Goal: Task Accomplishment & Management: Manage account settings

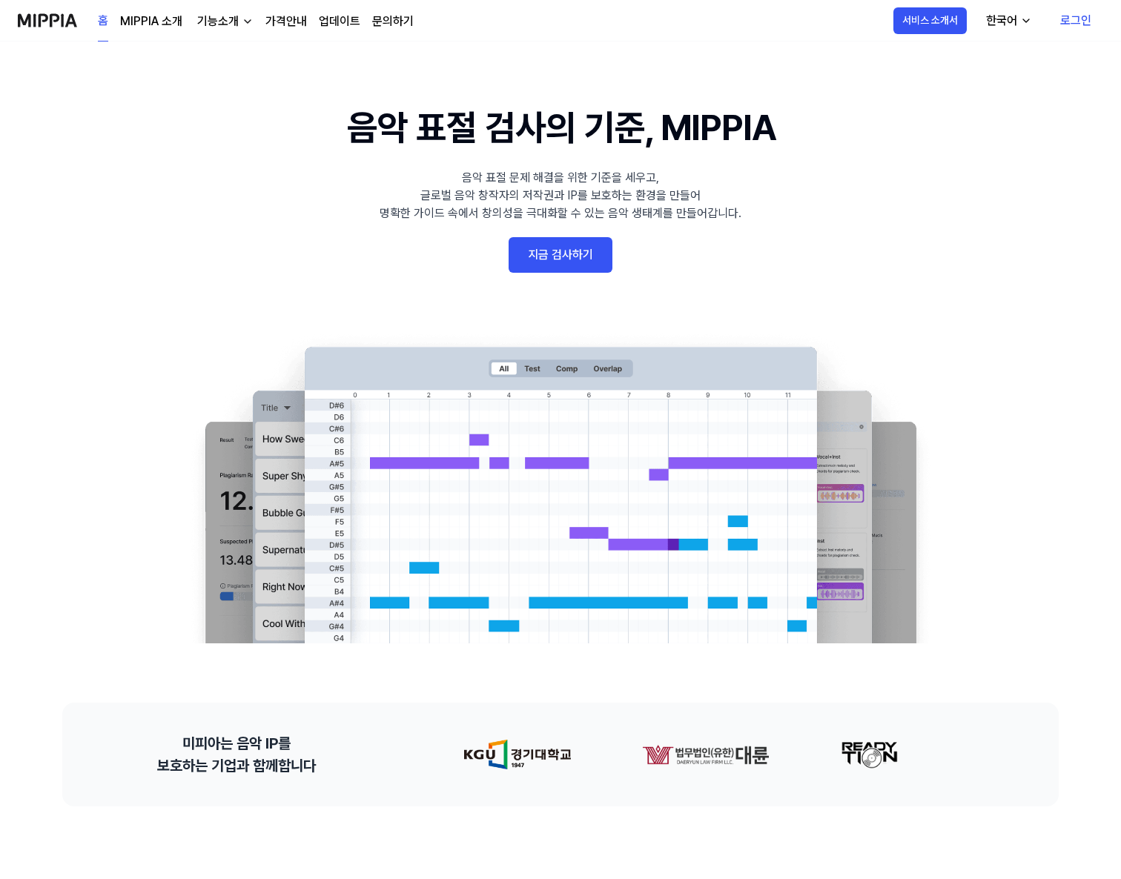
click at [566, 259] on link "지금 검사하기" at bounding box center [560, 255] width 104 height 36
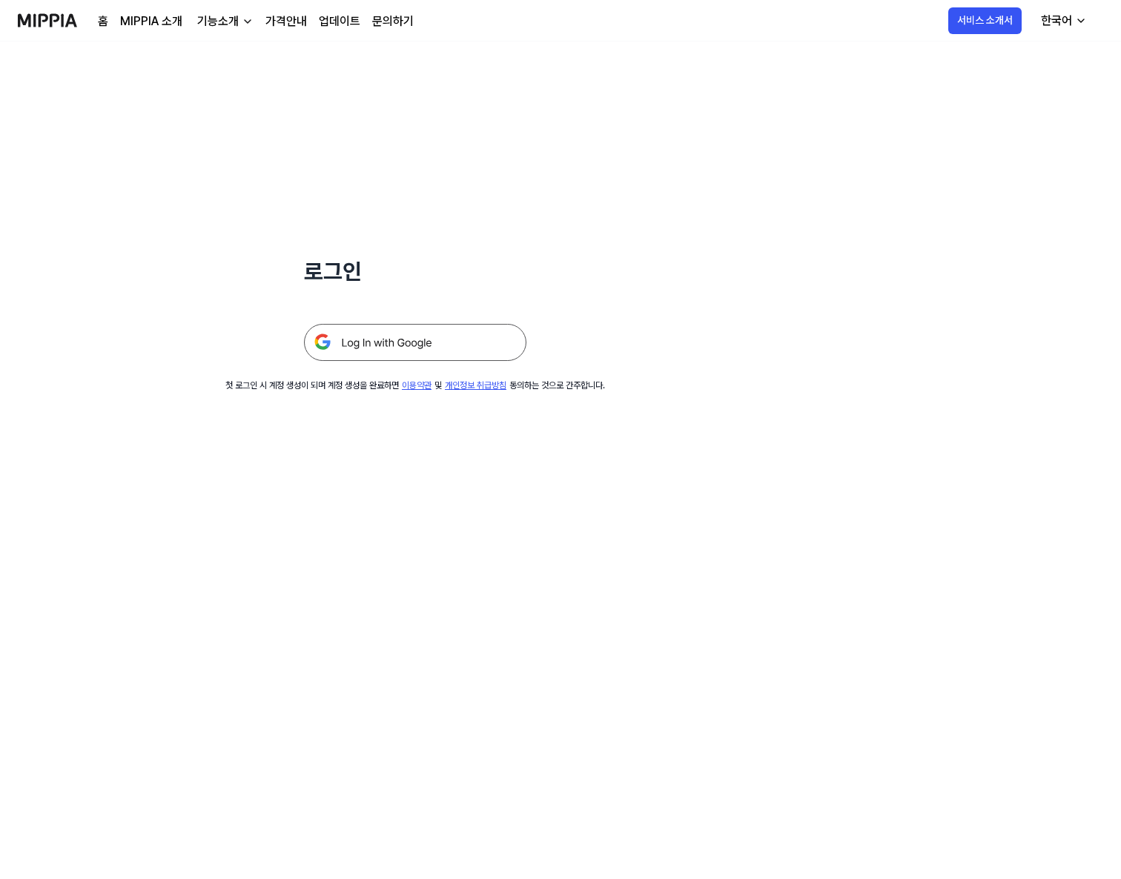
click at [447, 342] on img at bounding box center [415, 342] width 222 height 37
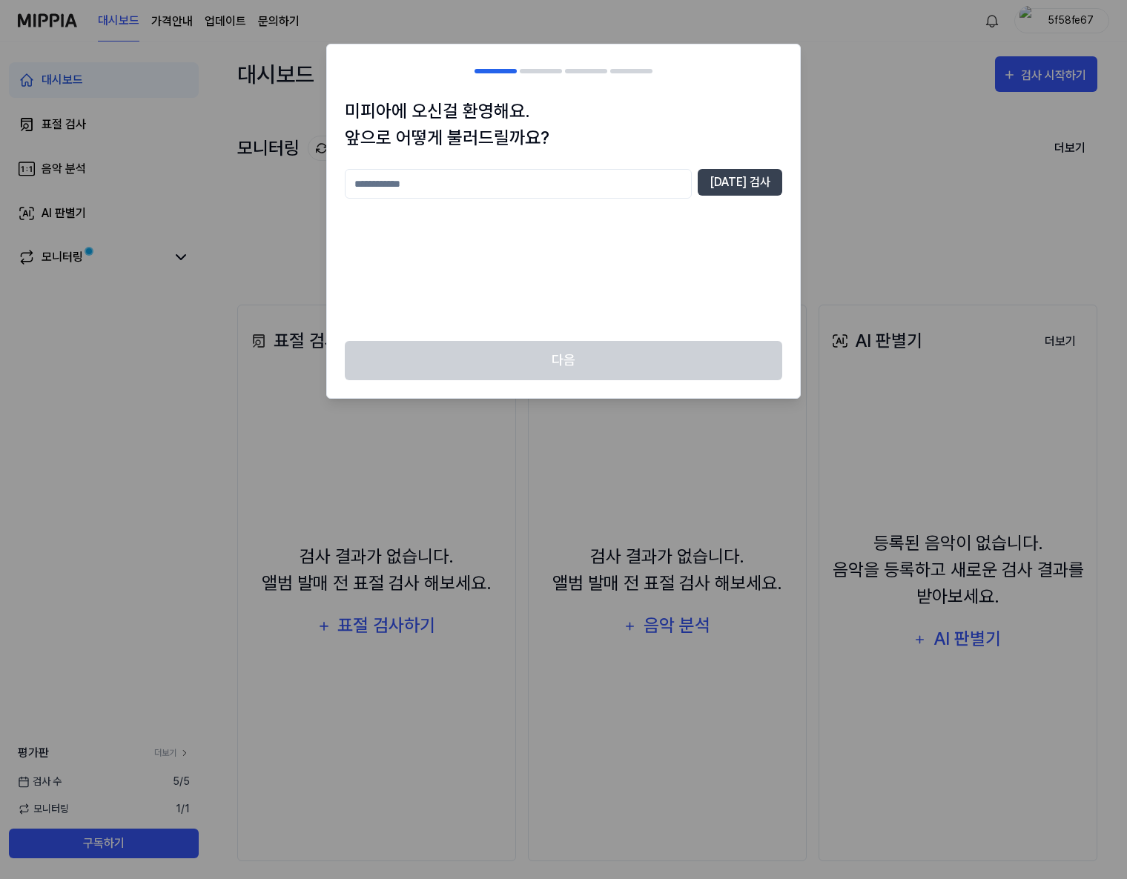
click at [560, 181] on input "text" at bounding box center [518, 184] width 347 height 30
type input "*"
type input "******"
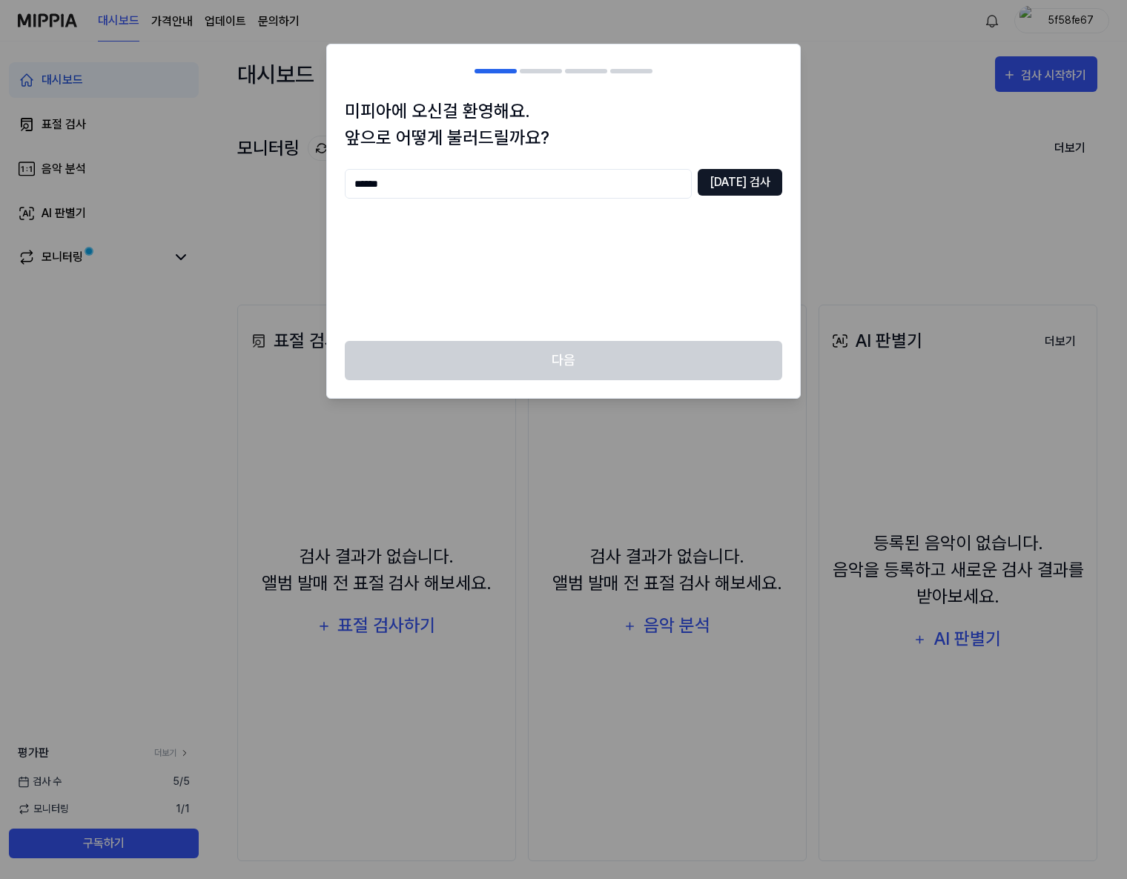
click at [750, 193] on button "중복 검사" at bounding box center [739, 182] width 84 height 27
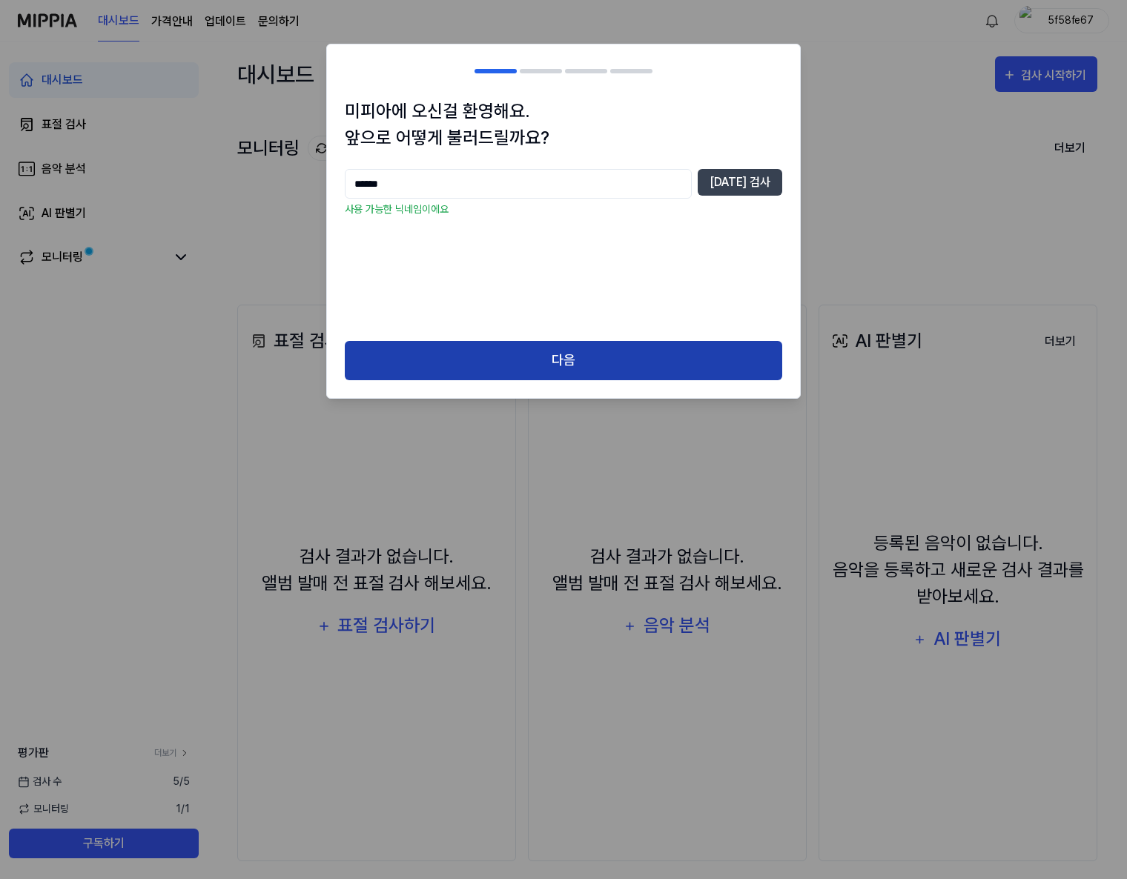
click at [556, 350] on button "다음" at bounding box center [563, 360] width 437 height 39
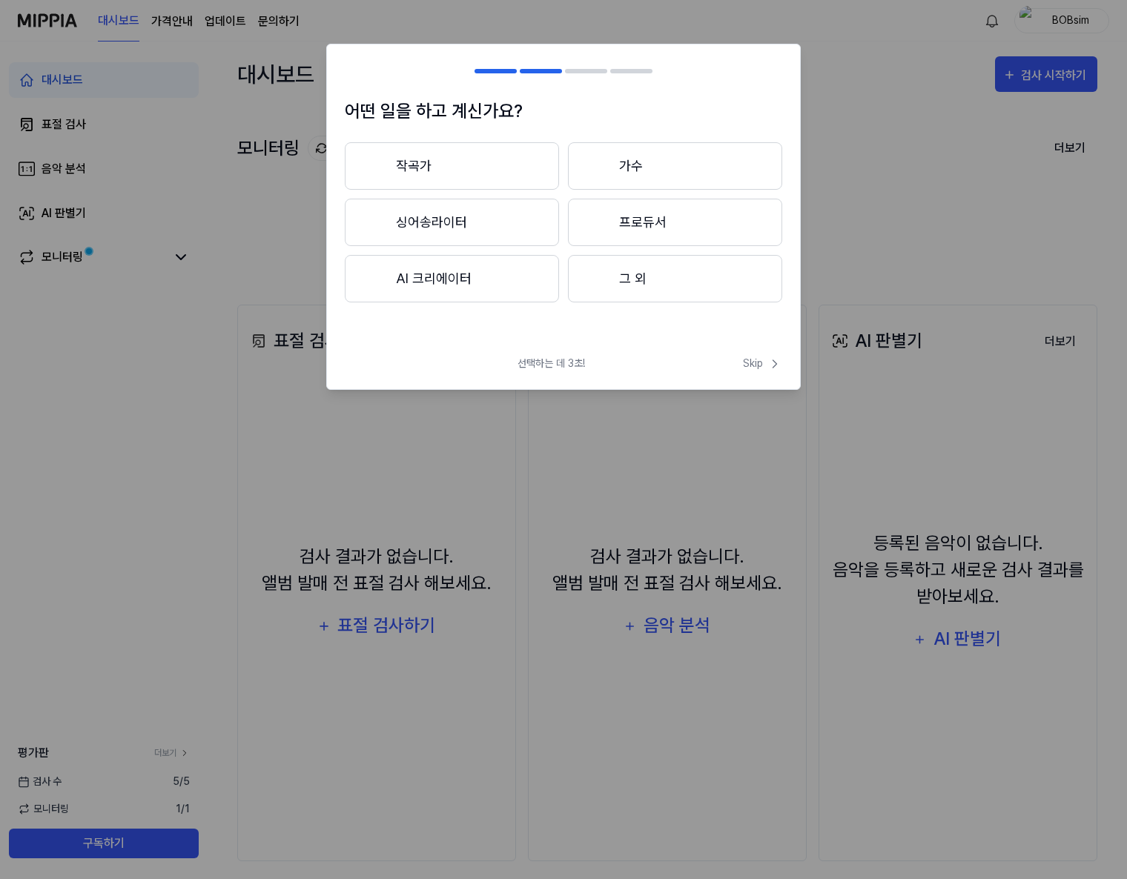
click at [657, 285] on button "그 외" at bounding box center [675, 278] width 214 height 47
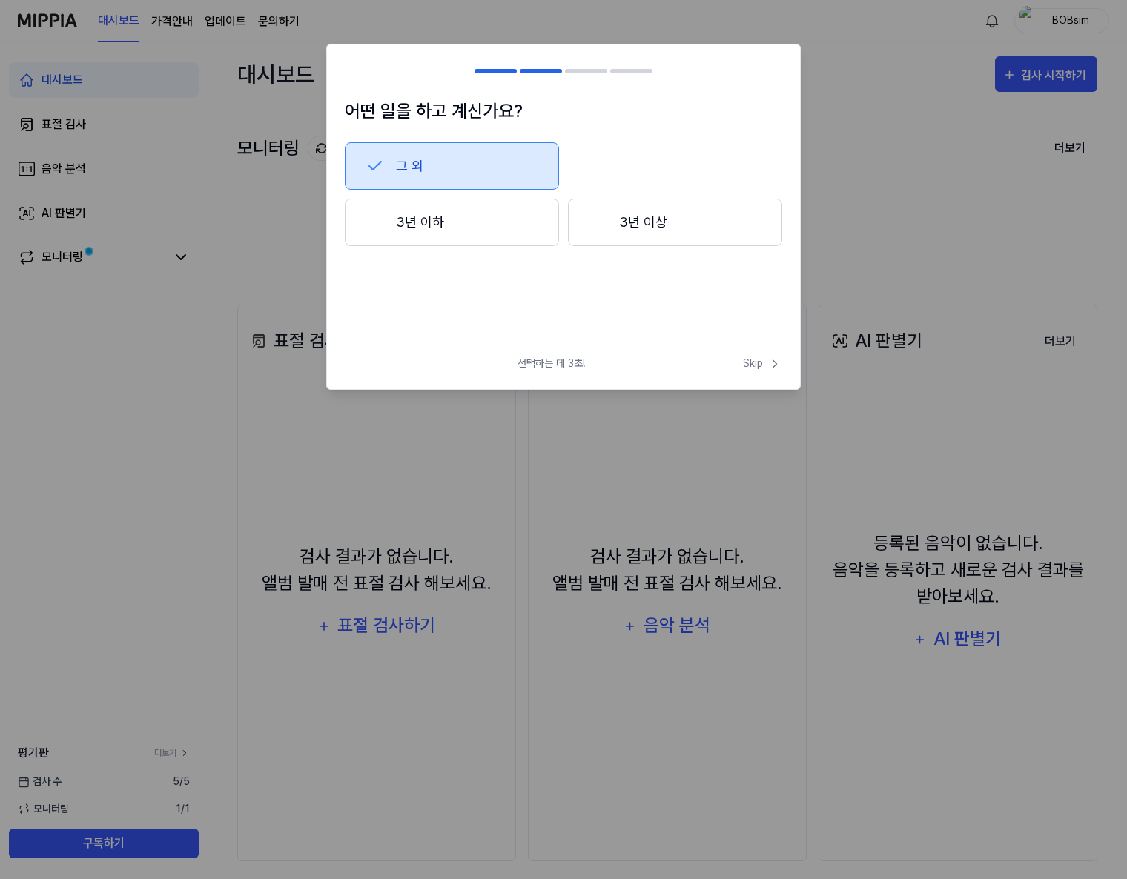
click at [479, 165] on button "그 외" at bounding box center [452, 165] width 214 height 47
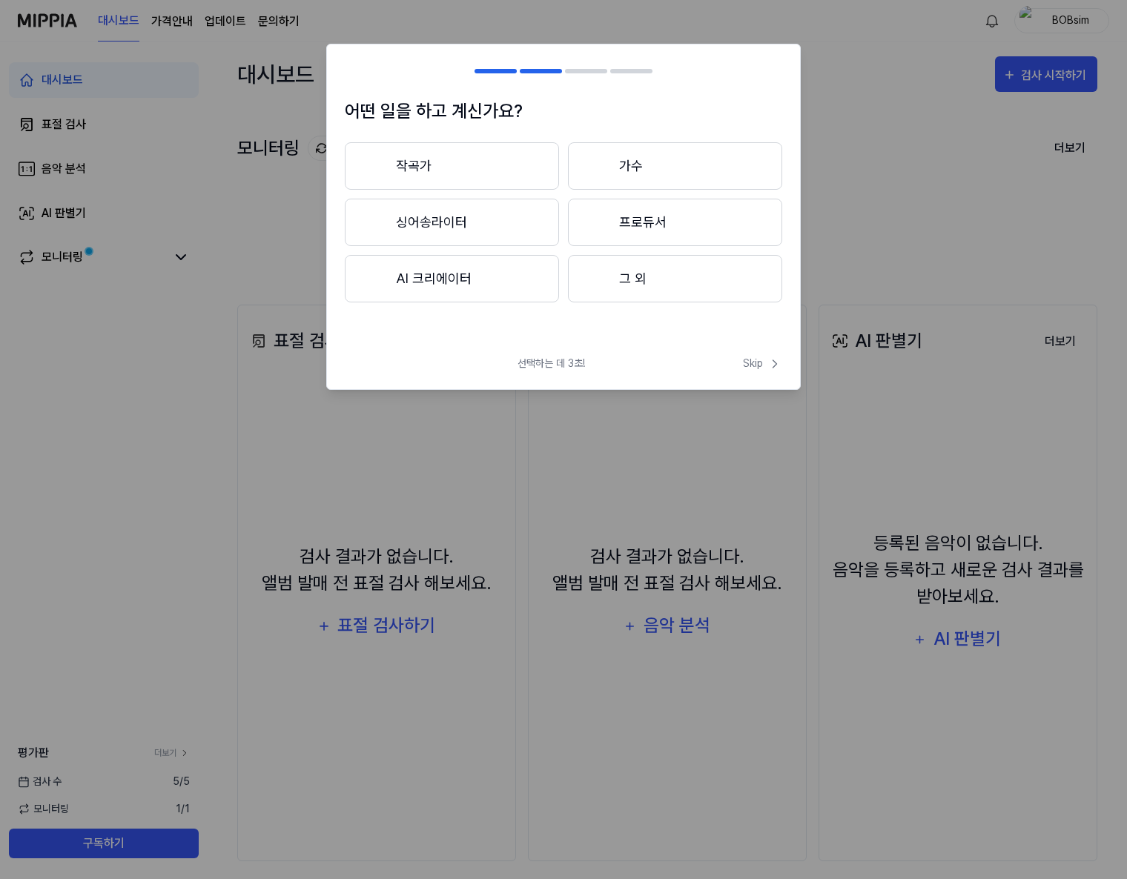
click at [639, 288] on button "그 외" at bounding box center [675, 278] width 214 height 47
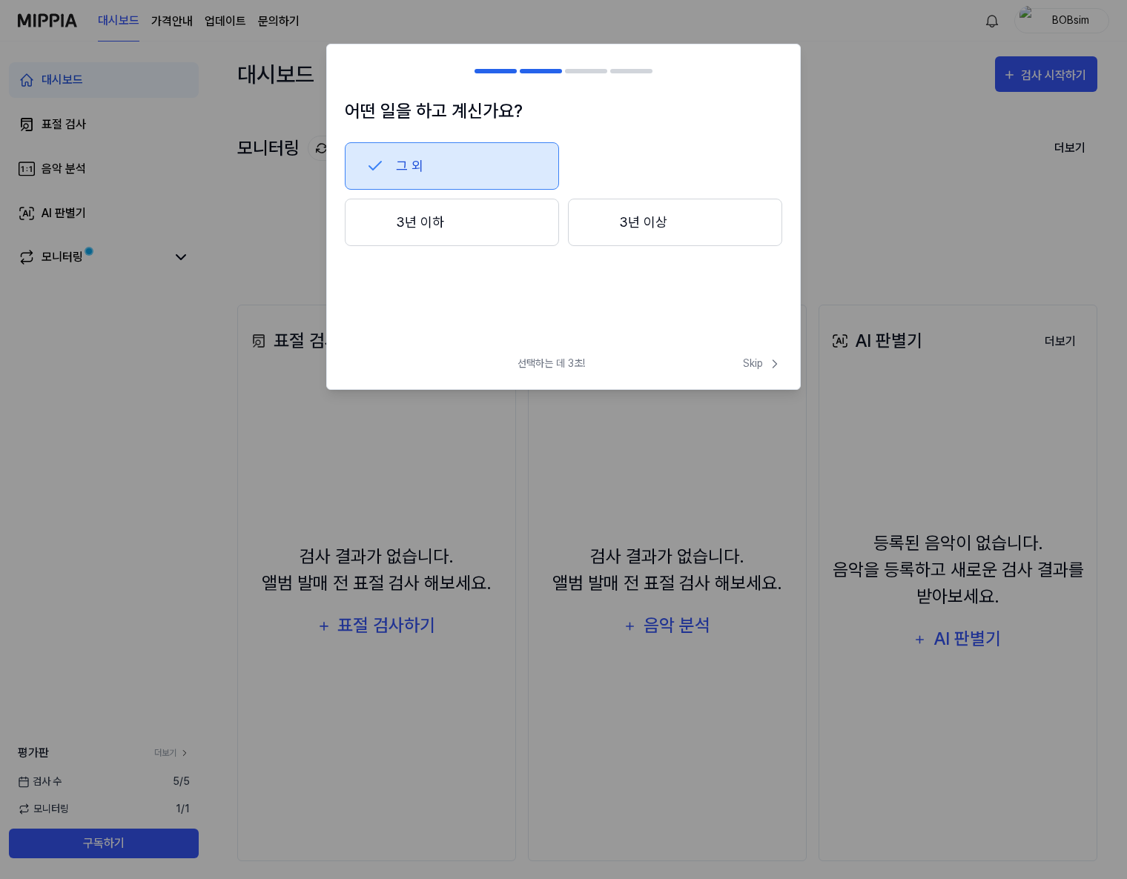
click at [528, 226] on button "3년 이하" at bounding box center [452, 222] width 214 height 47
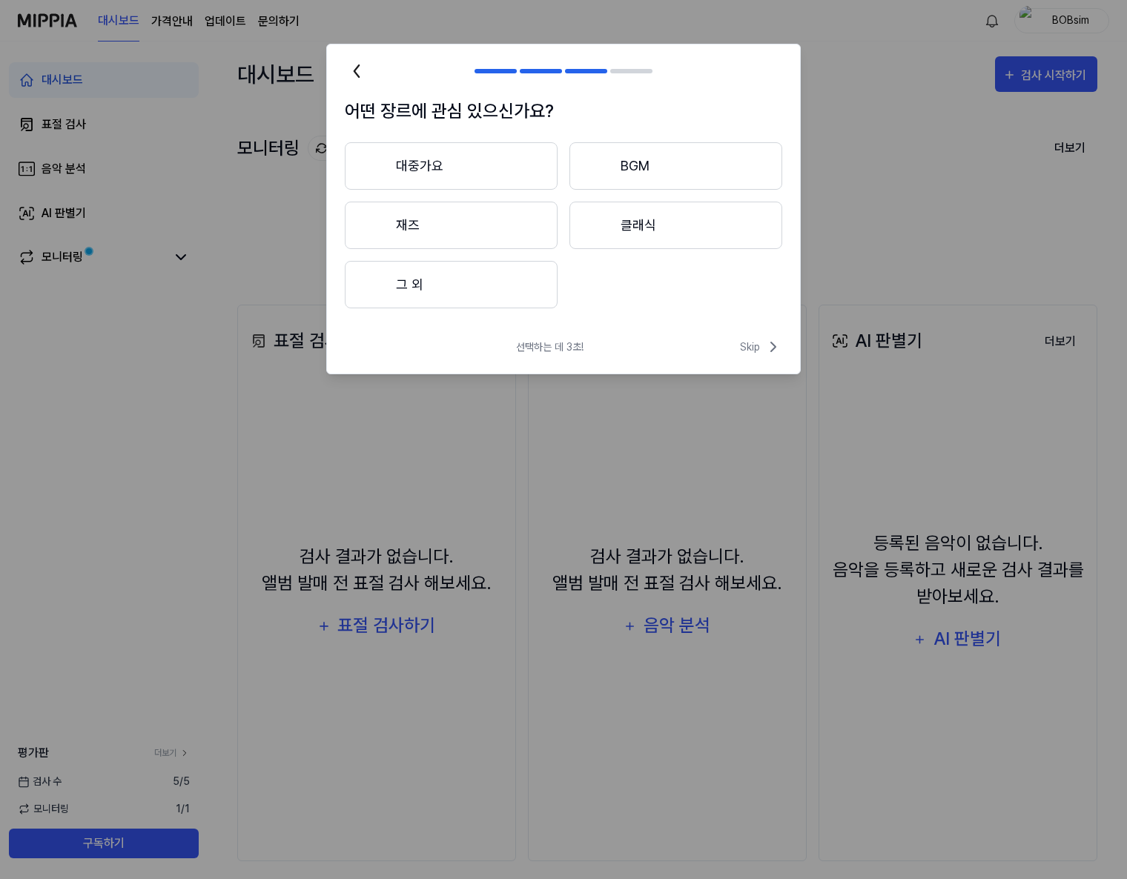
click at [526, 298] on button "그 외" at bounding box center [451, 284] width 213 height 47
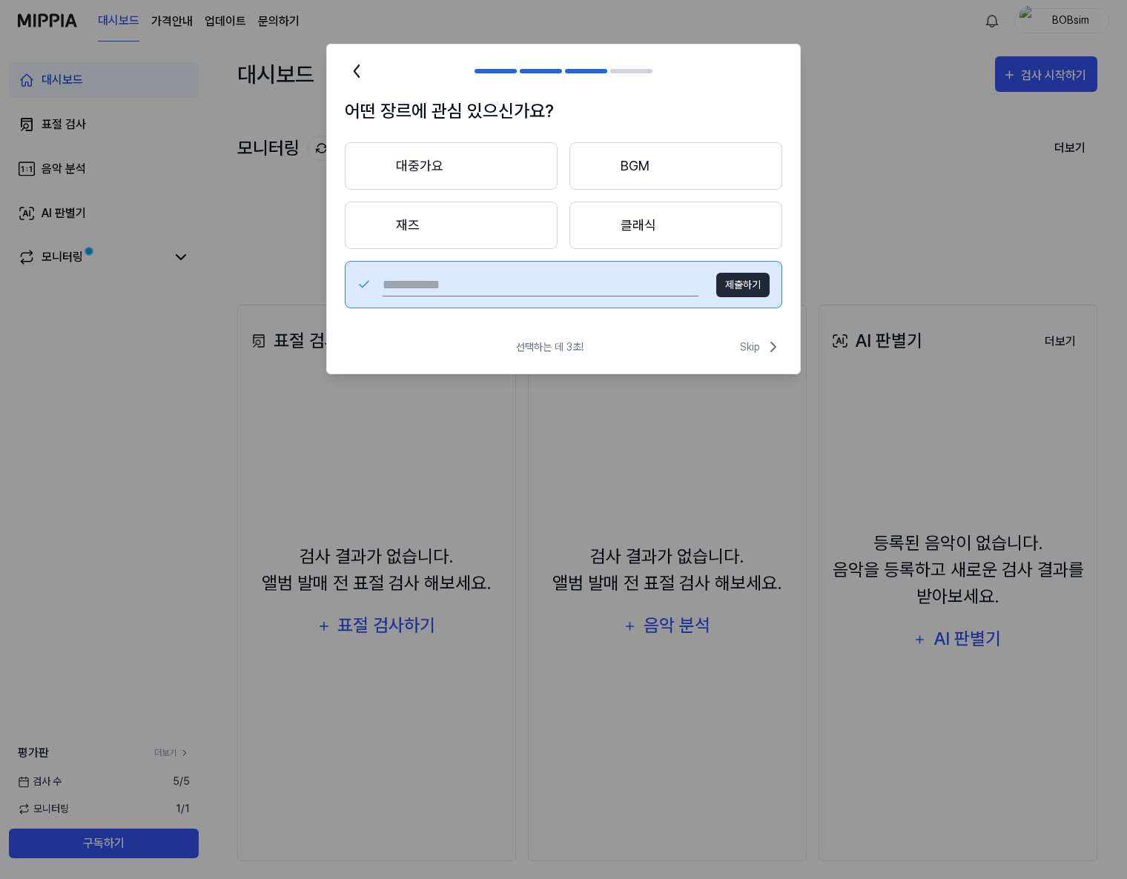
click at [747, 279] on button "제출하기" at bounding box center [742, 285] width 53 height 24
click at [750, 348] on span "Skip" at bounding box center [761, 347] width 42 height 18
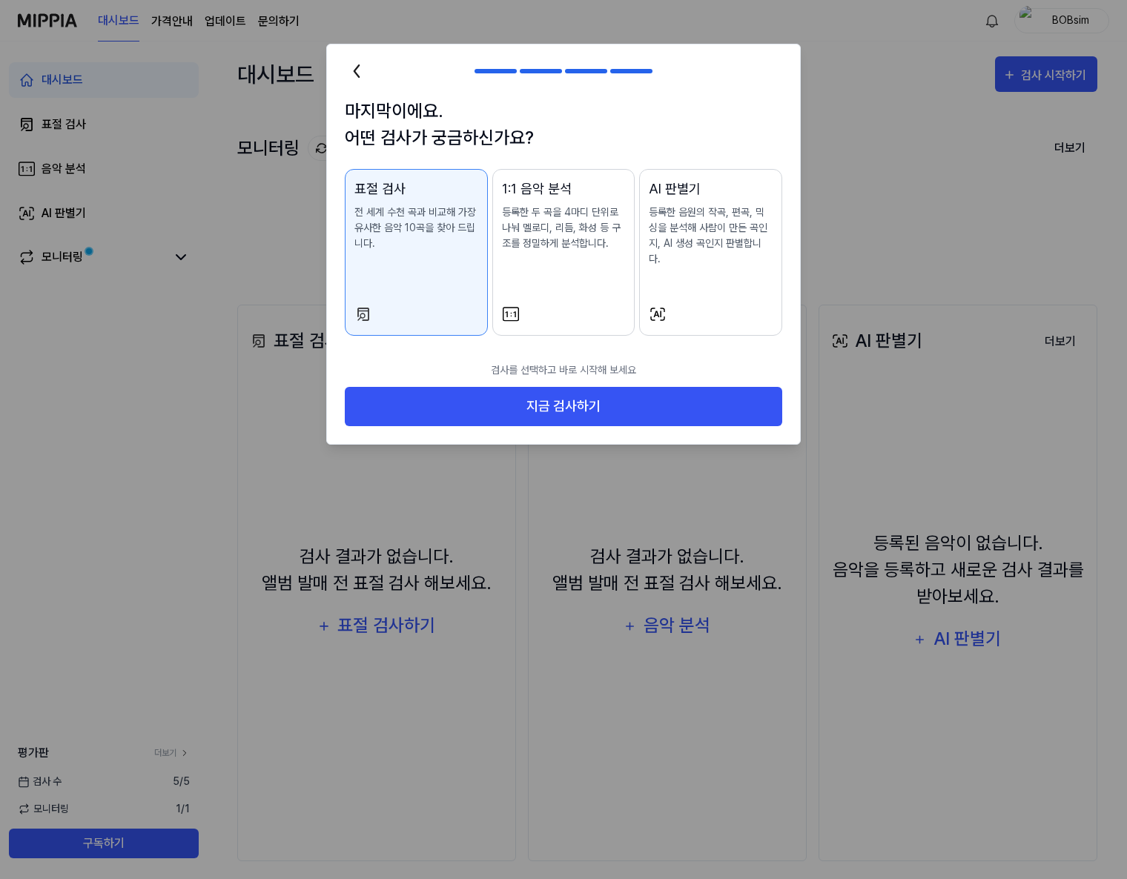
click at [710, 236] on p "등록한 음원의 작곡, 편곡, 믹싱을 분석해 사람이 만든 곡인지, AI 생성 곡인지 판별합니다." at bounding box center [710, 236] width 124 height 62
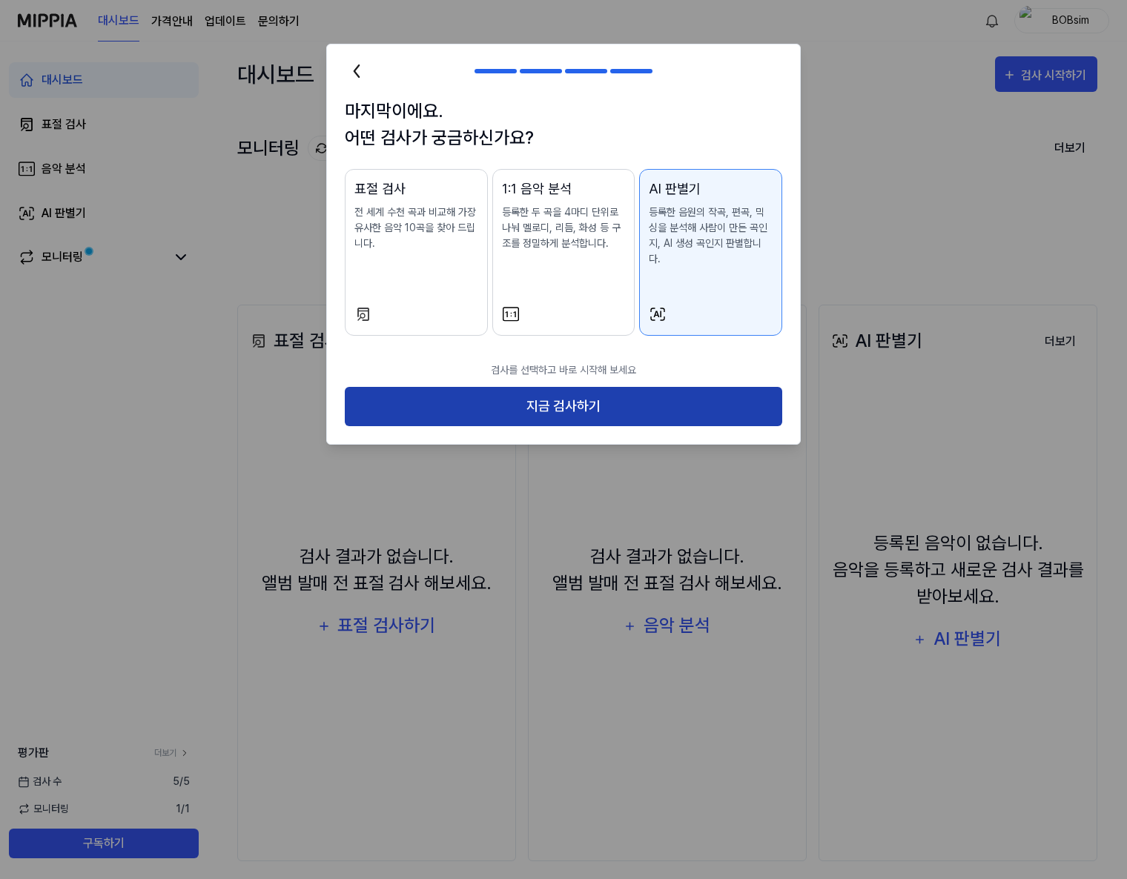
click at [647, 387] on button "지금 검사하기" at bounding box center [563, 406] width 437 height 39
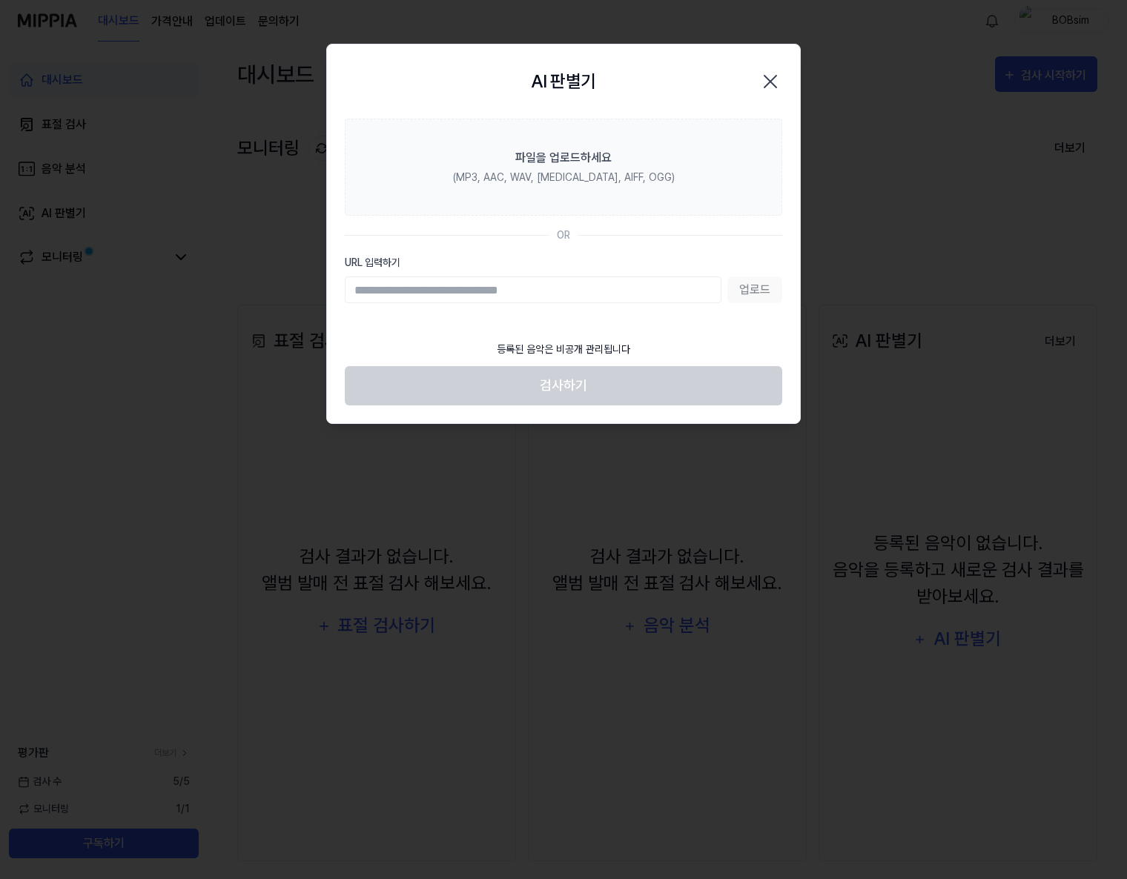
click at [540, 284] on input "URL 입력하기" at bounding box center [533, 289] width 376 height 27
type input "**********"
click at [758, 290] on button "업로드" at bounding box center [754, 289] width 55 height 27
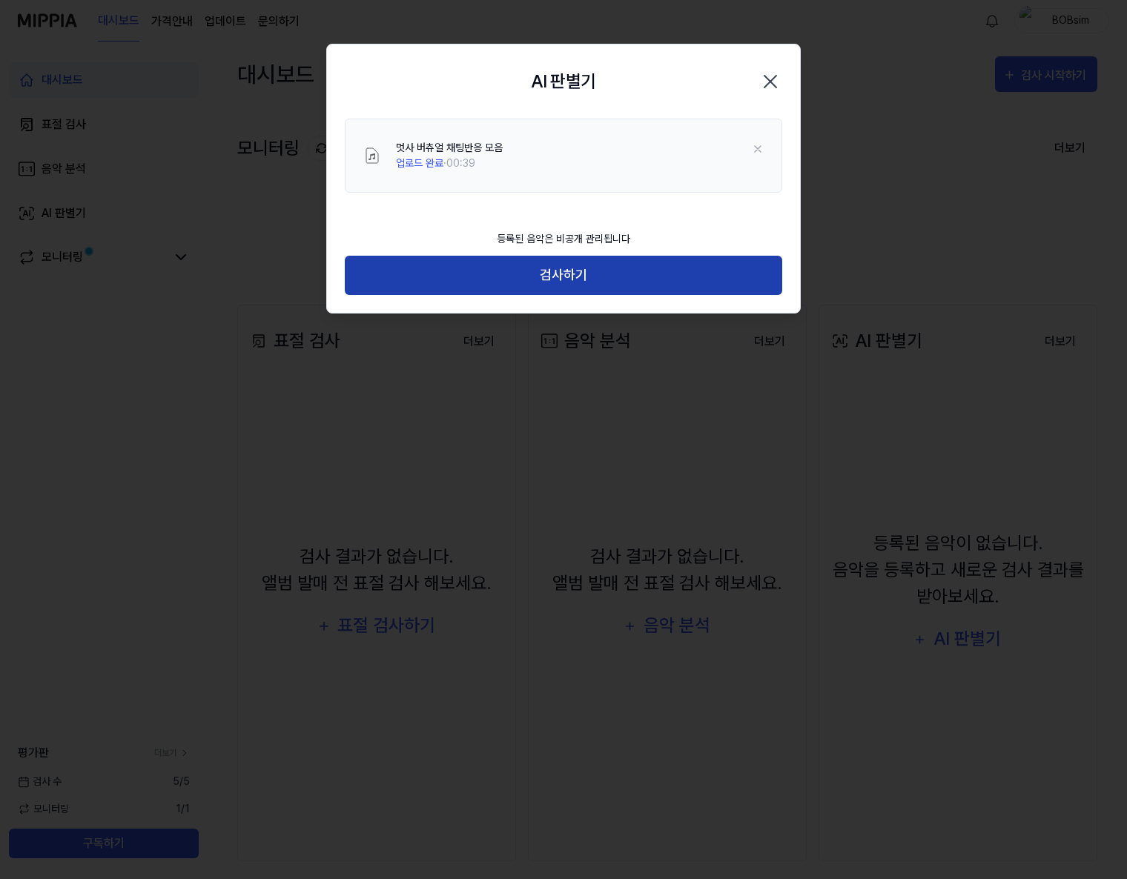
click at [574, 272] on button "검사하기" at bounding box center [563, 275] width 437 height 39
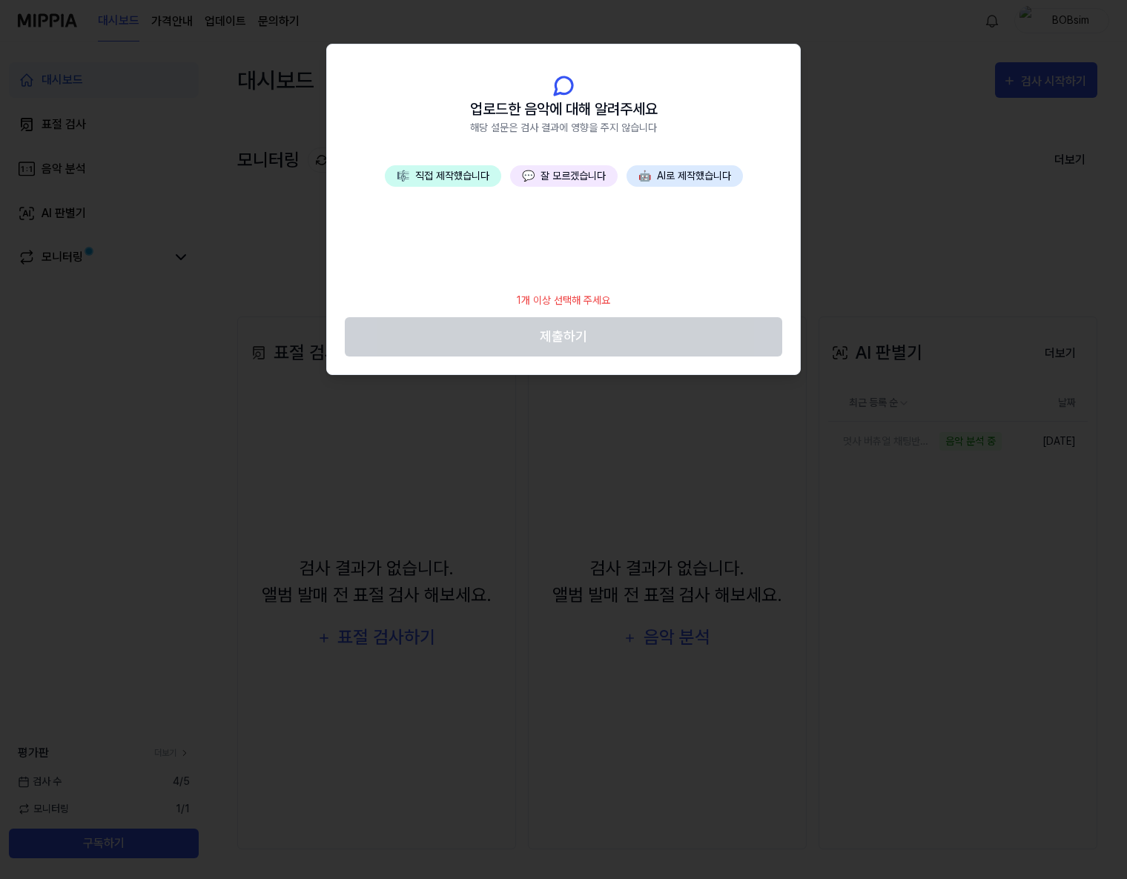
click at [576, 177] on button "💬 잘 모르겠습니다" at bounding box center [563, 175] width 107 height 21
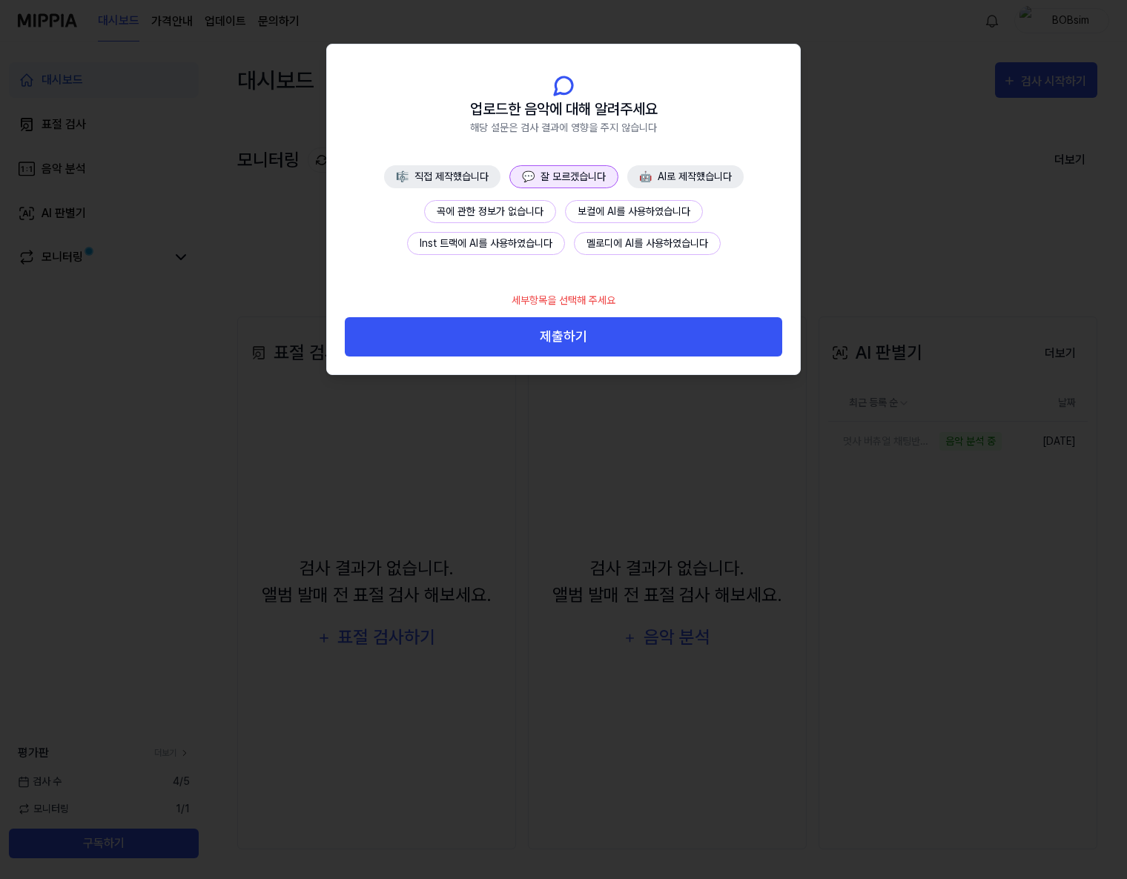
click at [523, 216] on button "곡에 관한 정보가 없습니다" at bounding box center [490, 211] width 132 height 23
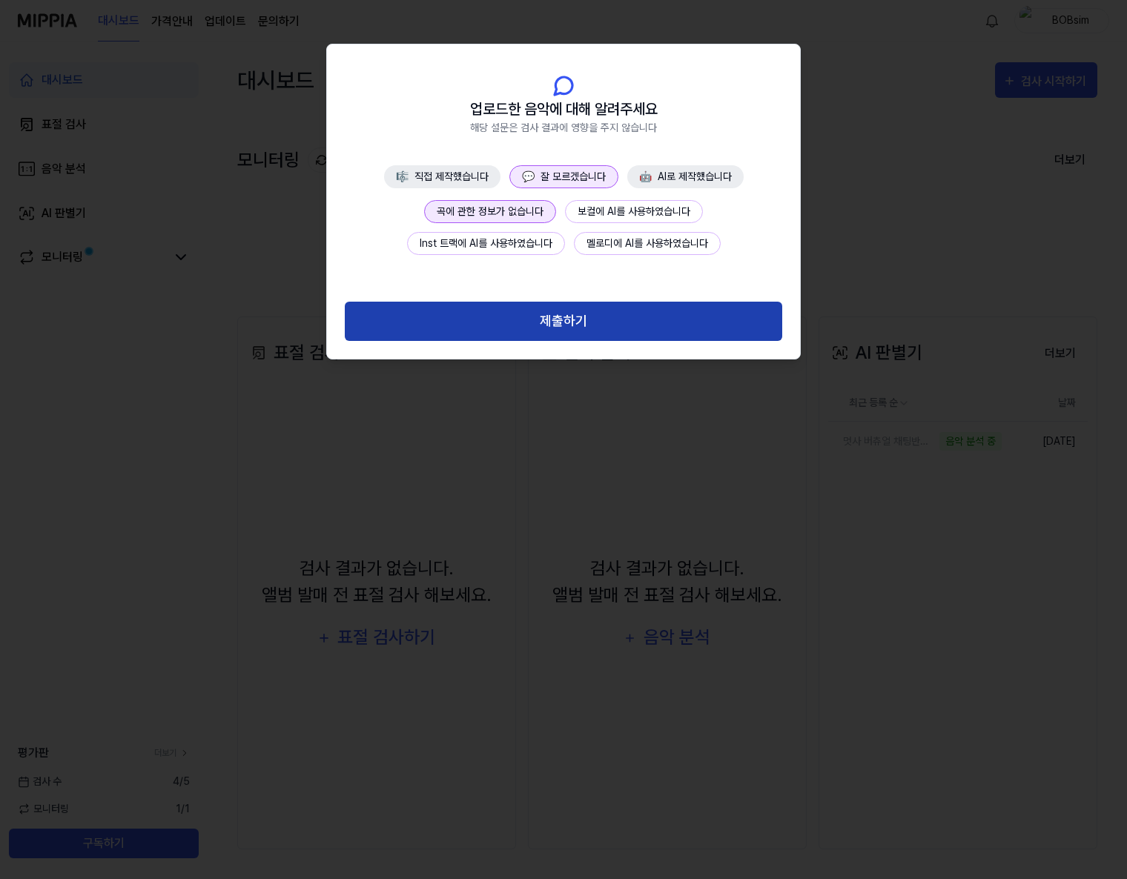
click at [592, 322] on button "제출하기" at bounding box center [563, 321] width 437 height 39
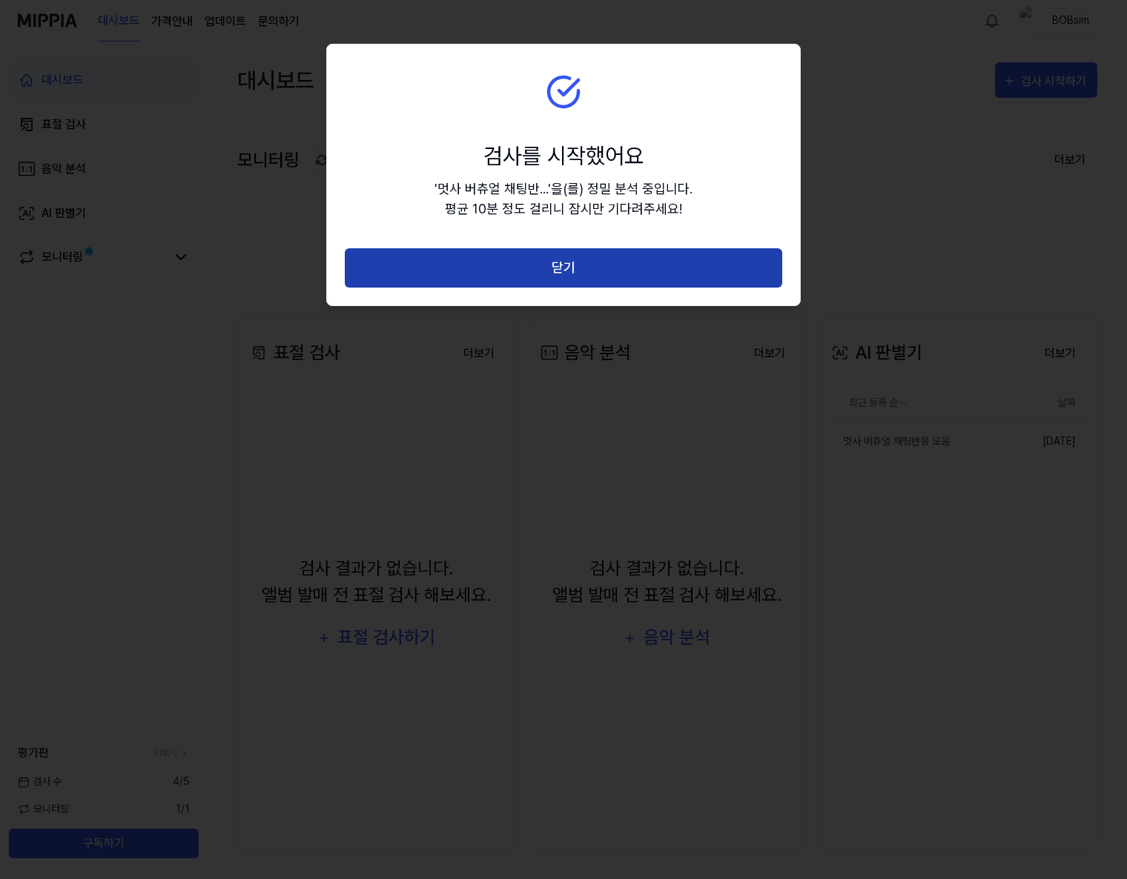
click at [617, 264] on button "닫기" at bounding box center [563, 267] width 437 height 39
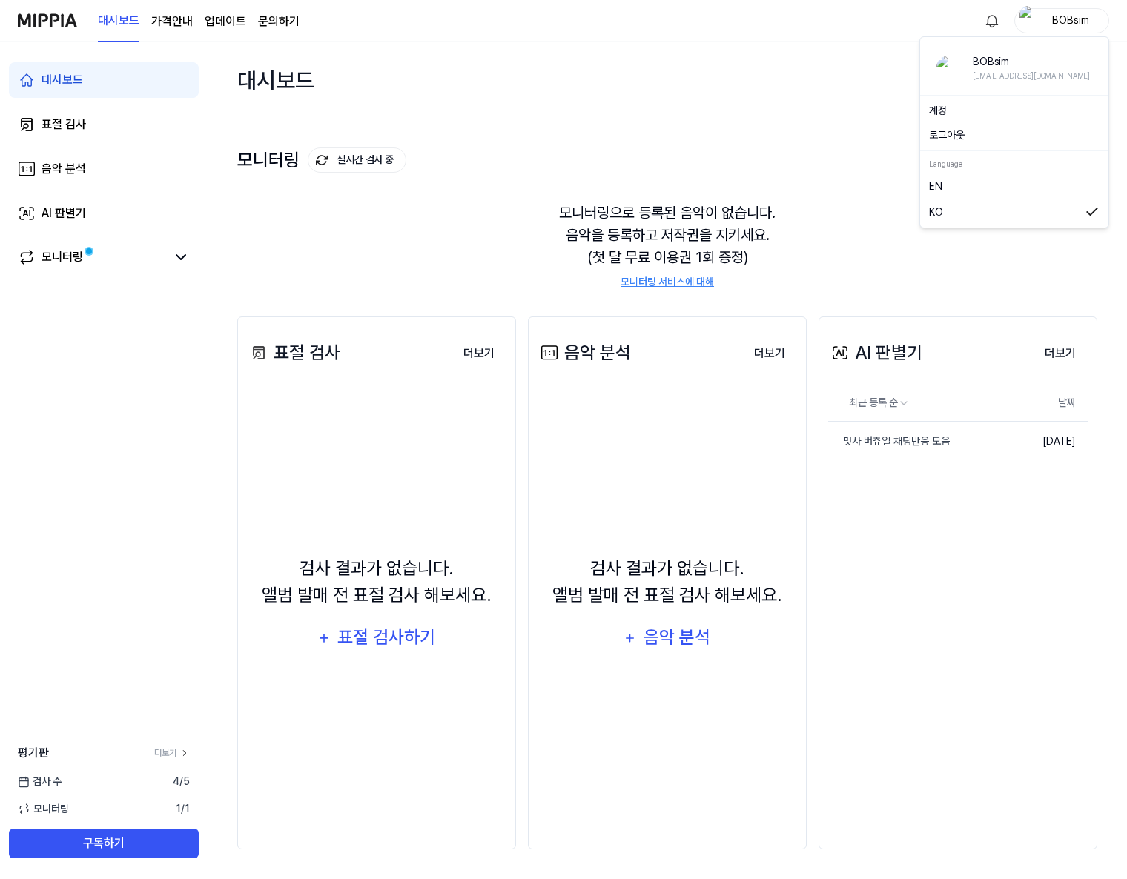
click at [1084, 24] on div "BOBsim" at bounding box center [1070, 20] width 58 height 16
click at [964, 115] on link "계정" at bounding box center [1014, 111] width 170 height 16
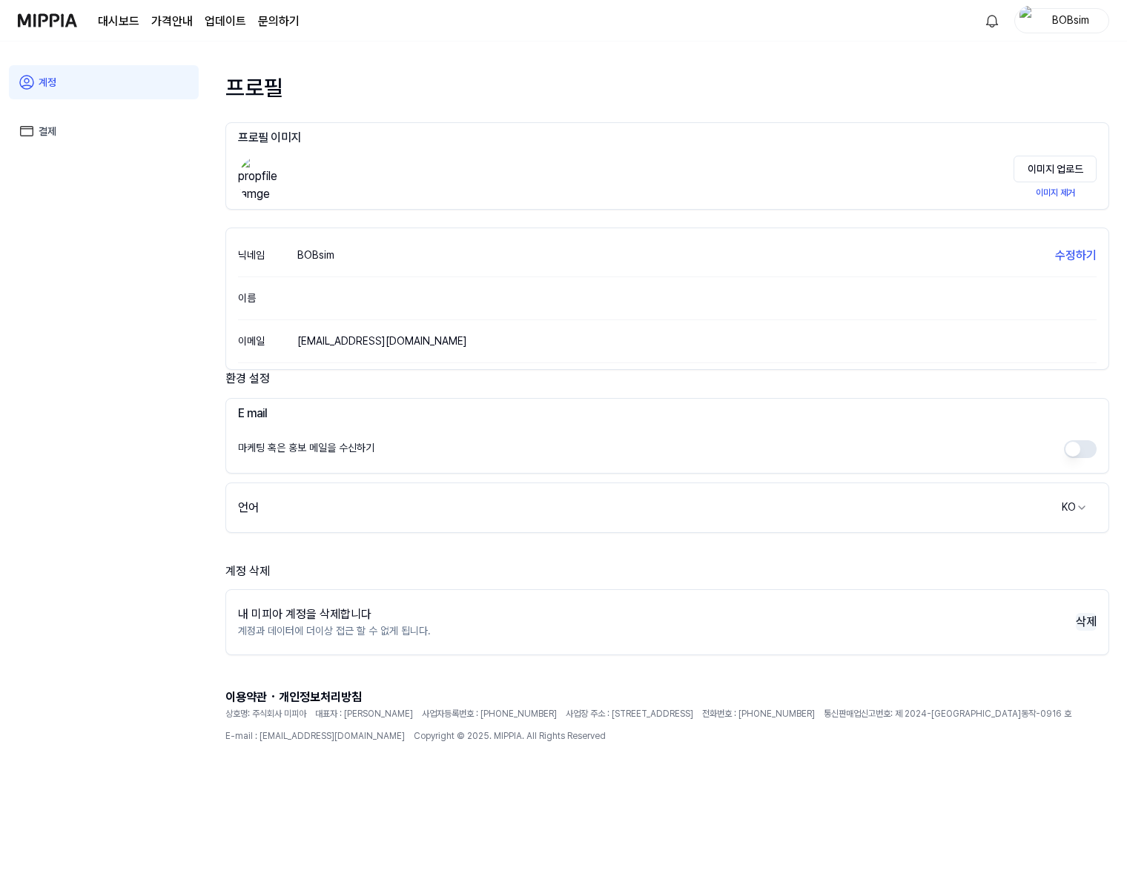
click at [1078, 615] on button "삭제" at bounding box center [1085, 622] width 21 height 18
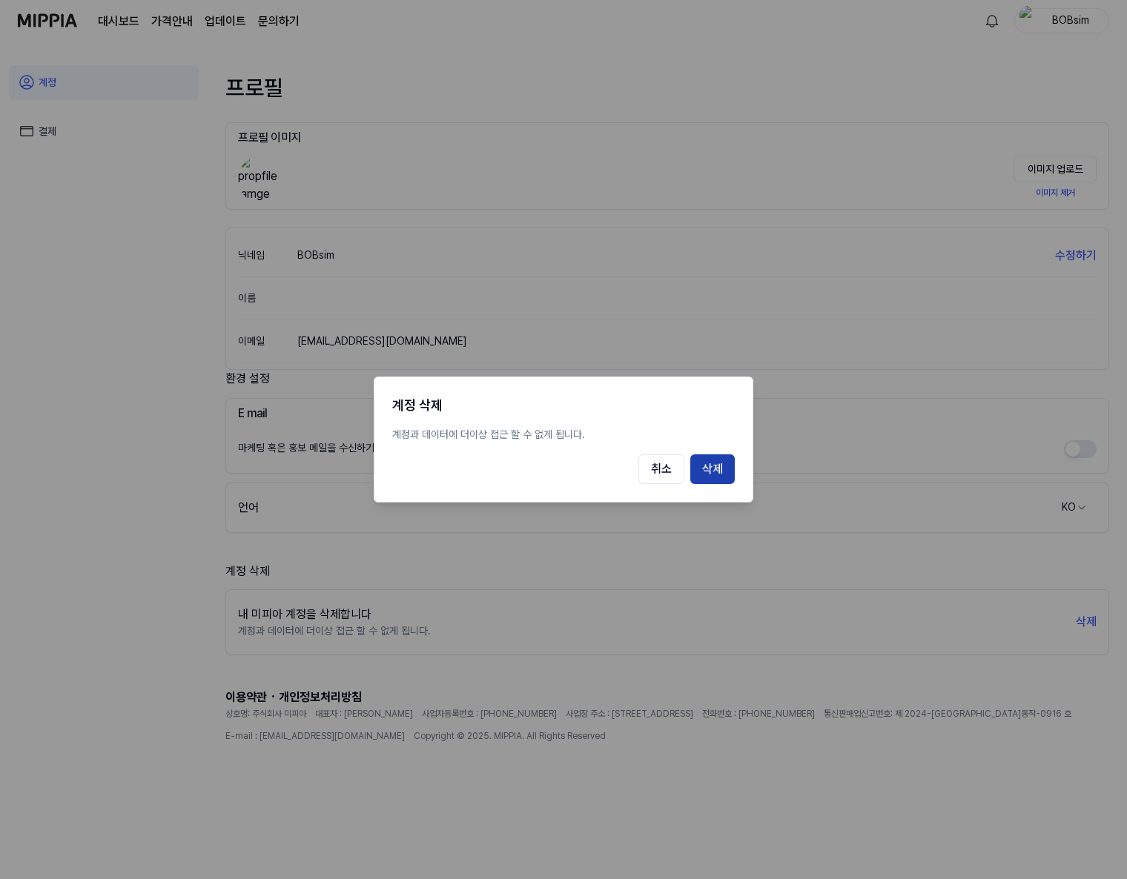
click at [715, 469] on button "삭제" at bounding box center [712, 469] width 44 height 30
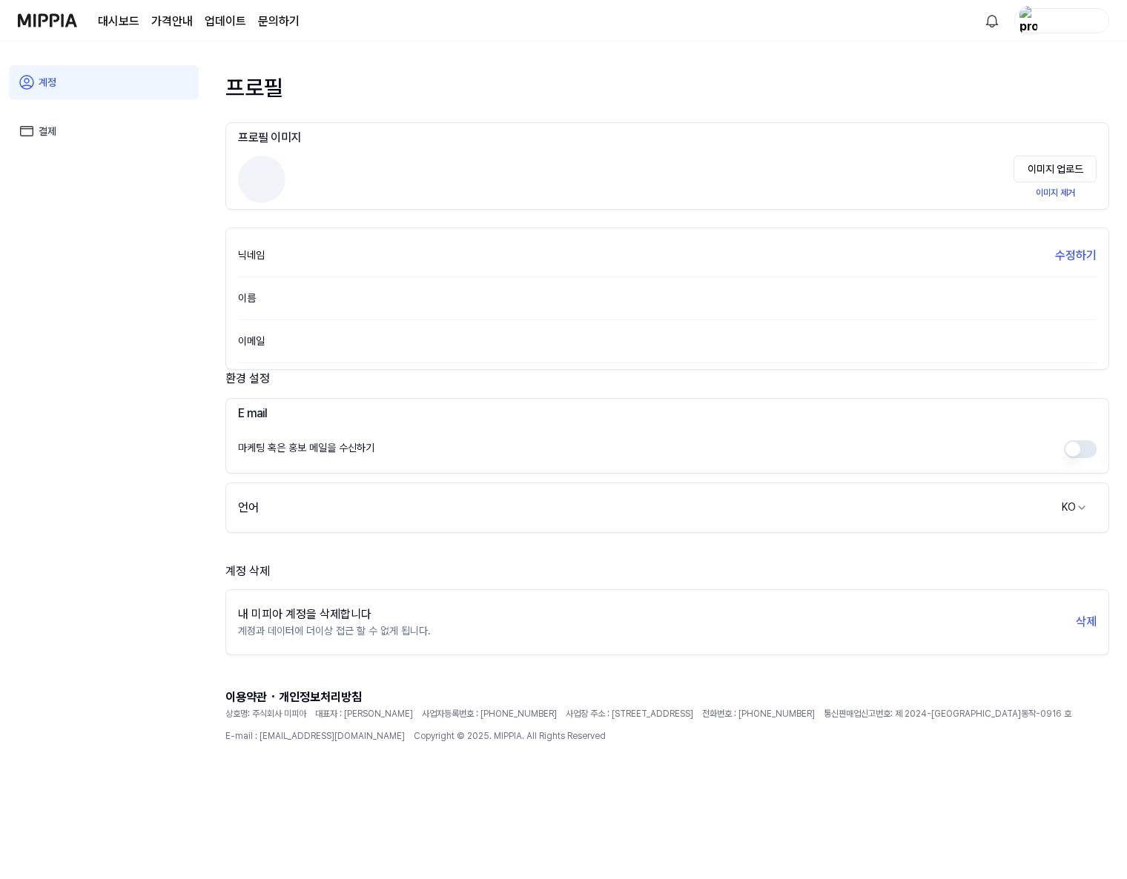
drag, startPoint x: 84, startPoint y: 25, endPoint x: 82, endPoint y: 17, distance: 8.5
